Goal: Find contact information: Find contact information

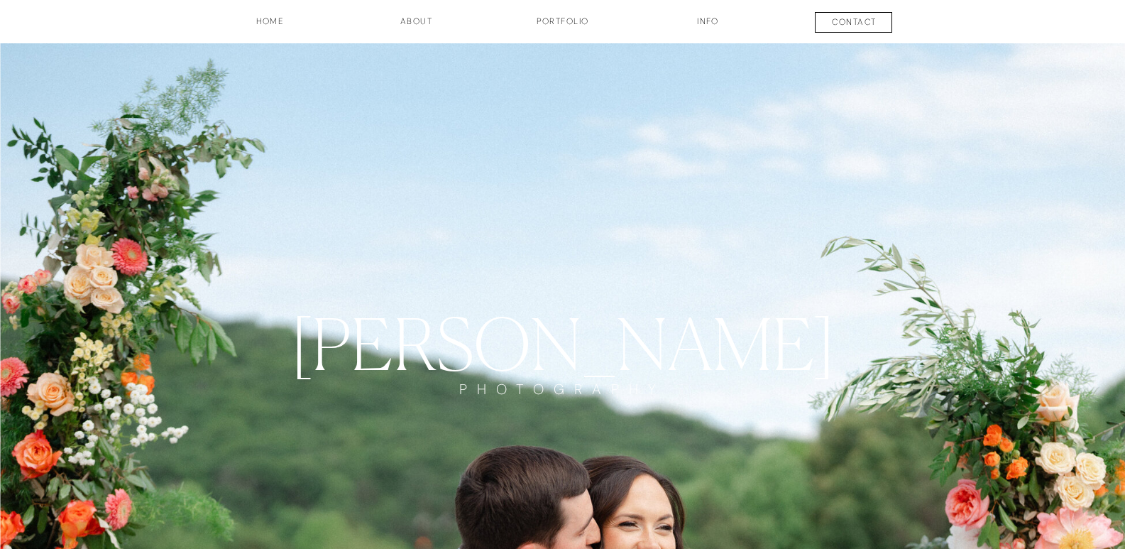
click at [828, 22] on h3 "contact" at bounding box center [854, 24] width 105 height 17
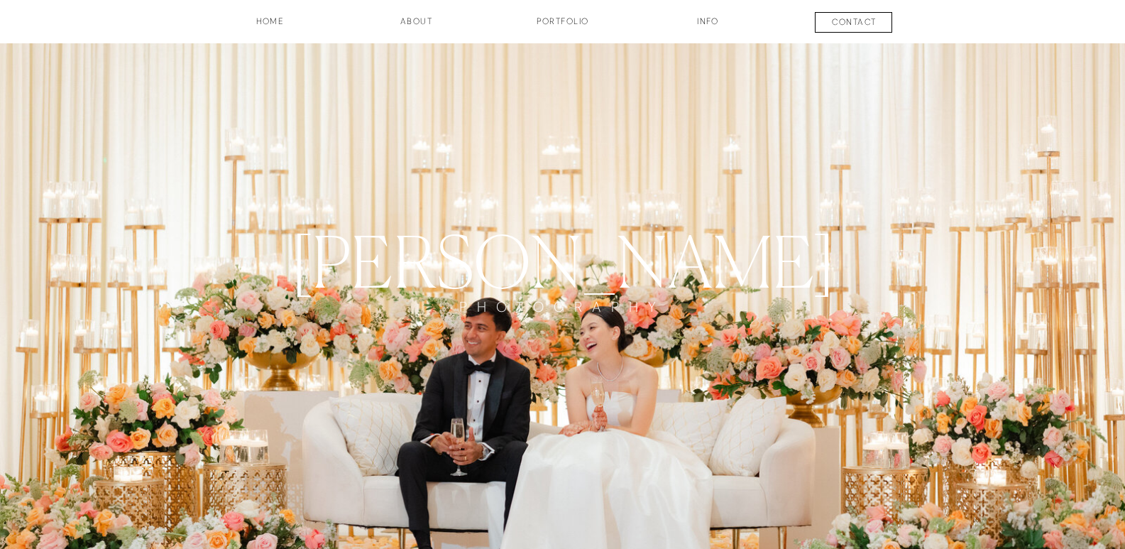
click at [863, 26] on h3 "contact" at bounding box center [854, 24] width 105 height 17
click at [846, 23] on h3 "contact" at bounding box center [854, 24] width 105 height 17
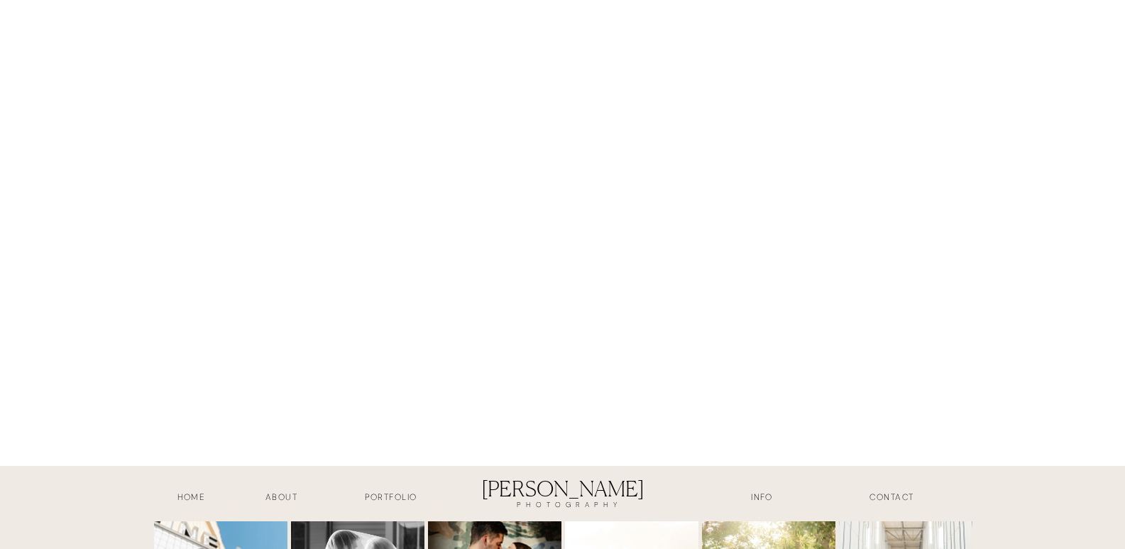
scroll to position [1562, 0]
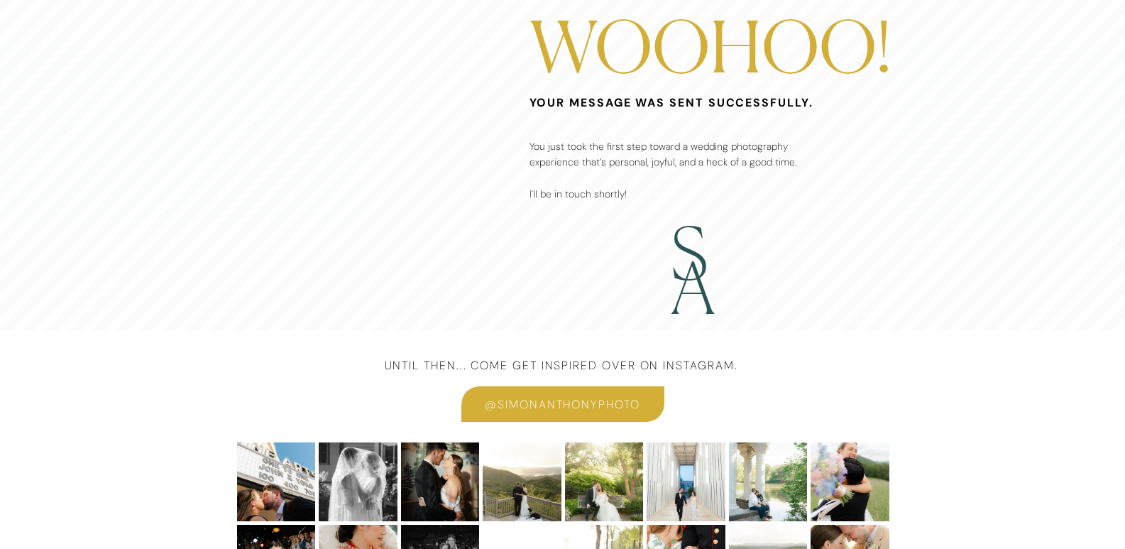
scroll to position [213, 0]
